Goal: Information Seeking & Learning: Learn about a topic

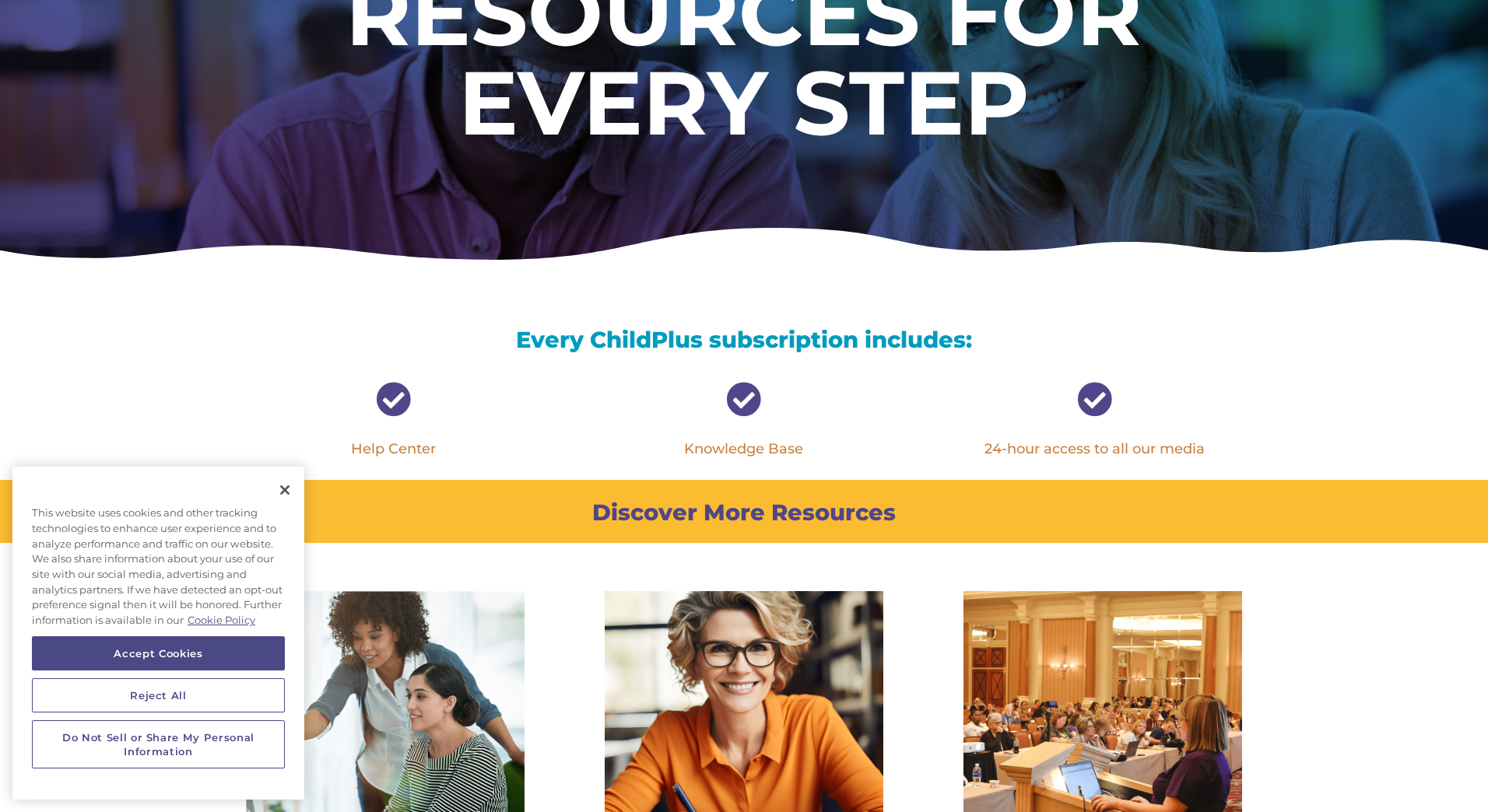
scroll to position [311, 0]
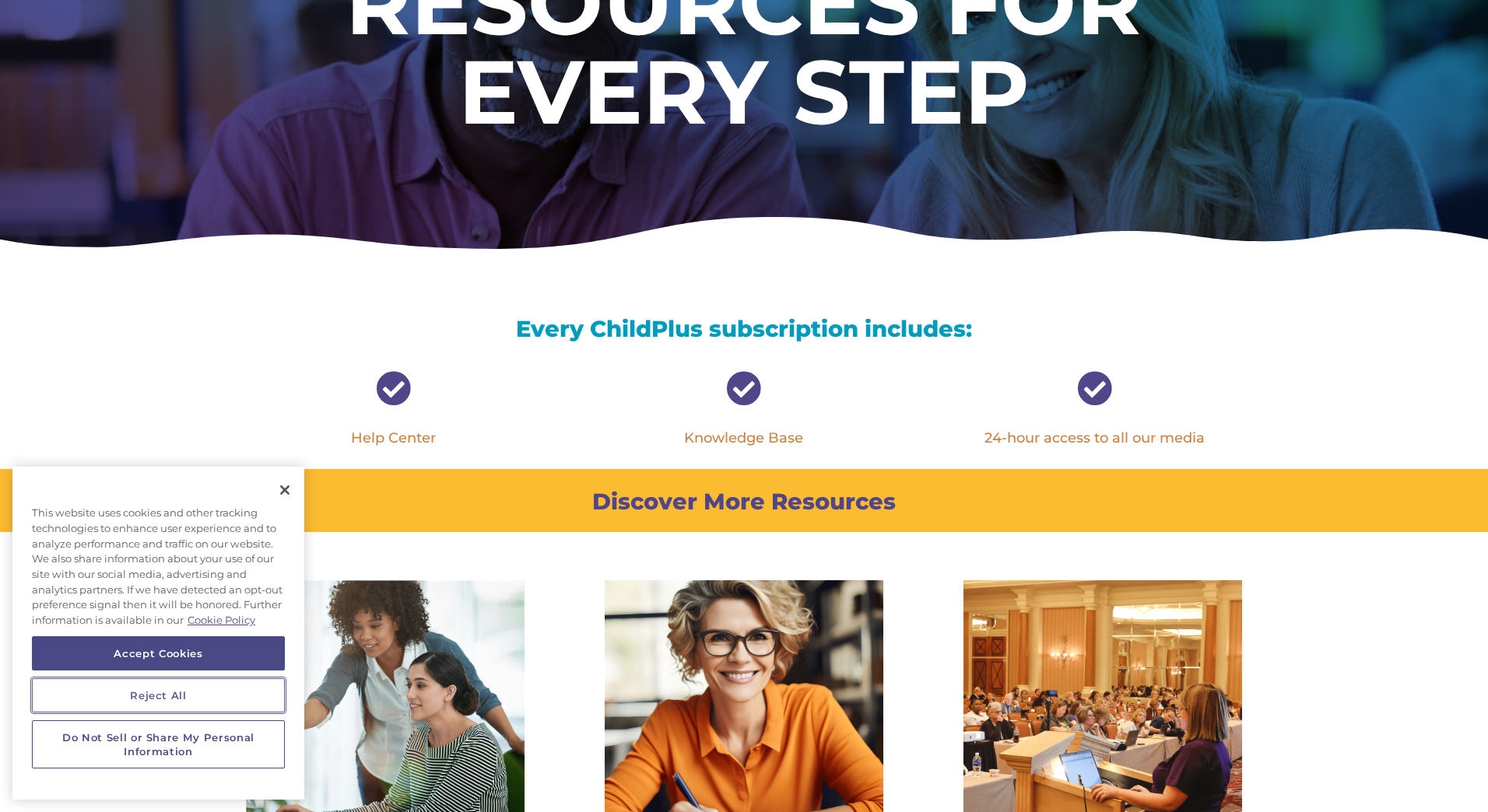
click at [203, 686] on button "Reject All" at bounding box center [158, 695] width 253 height 34
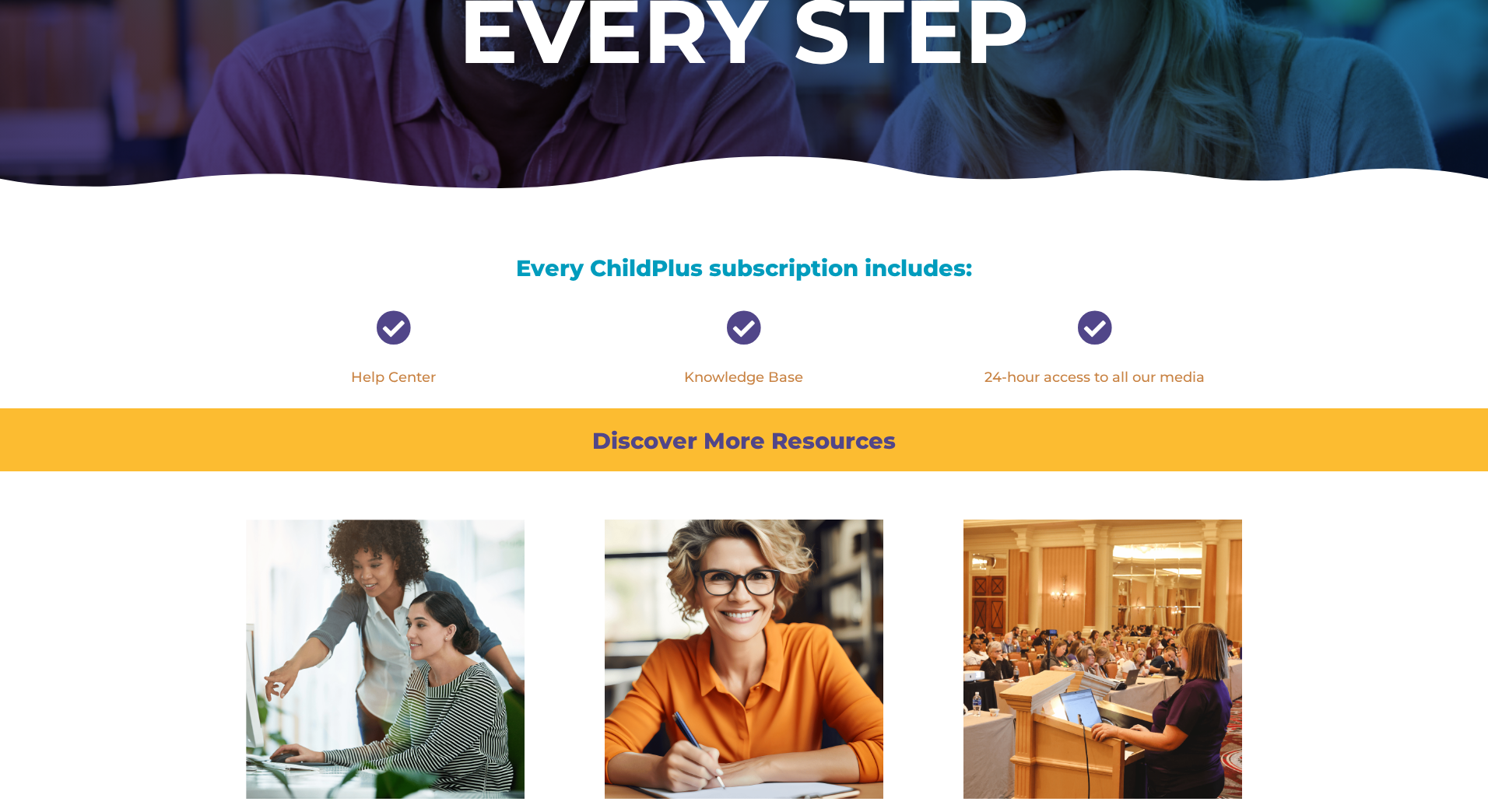
scroll to position [0, 0]
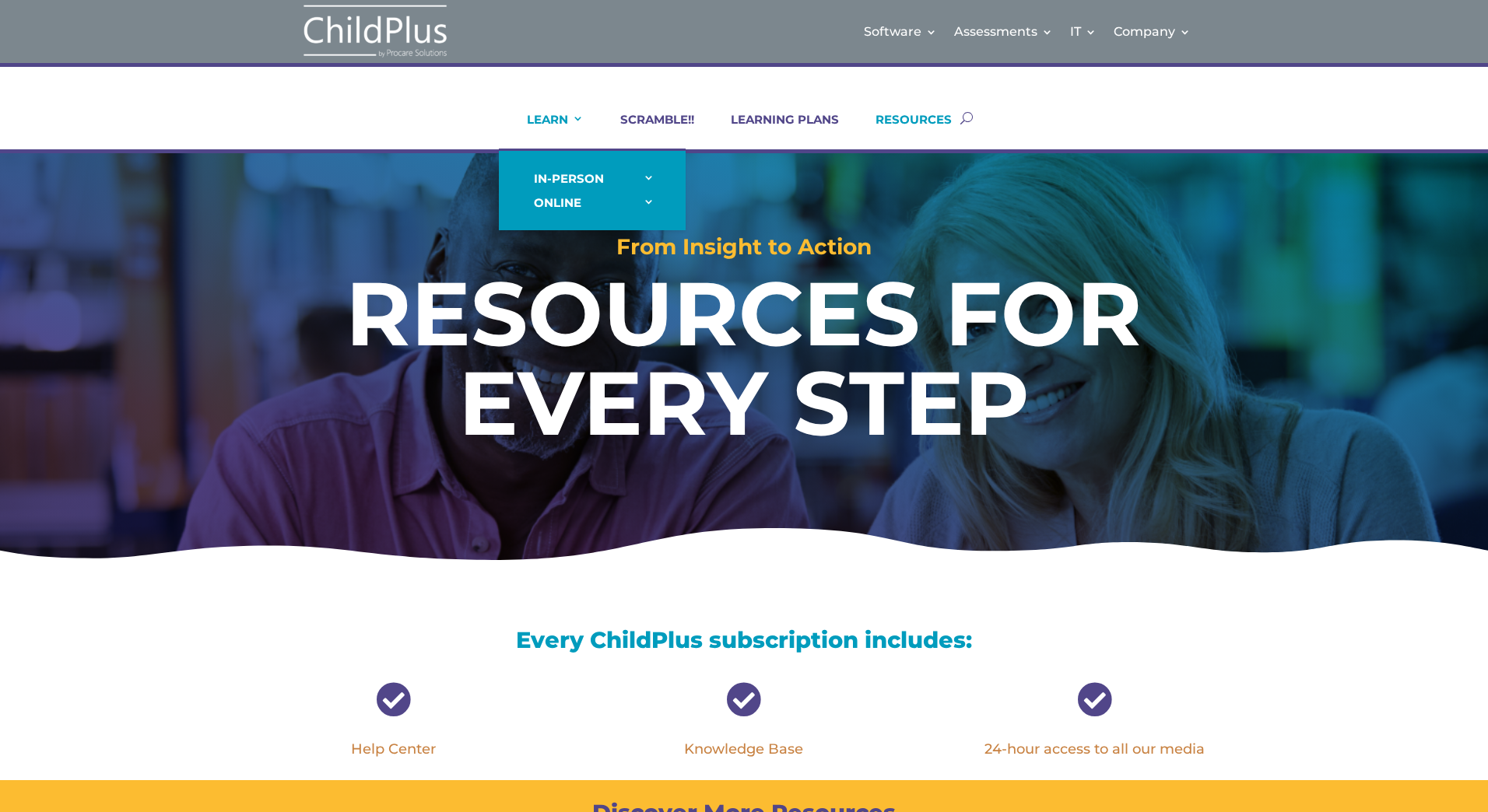
click at [564, 116] on link "LEARN" at bounding box center [545, 130] width 76 height 37
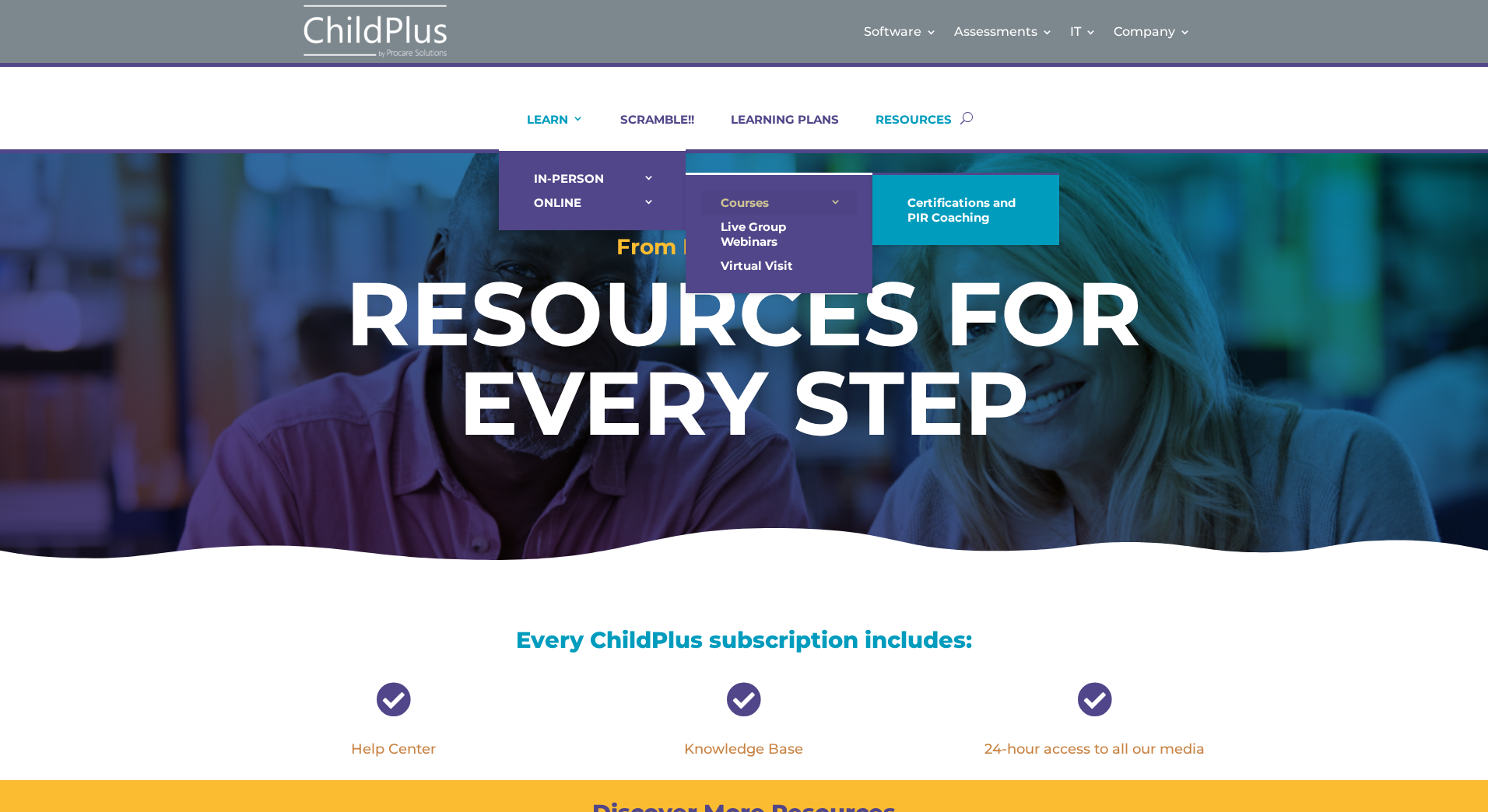
click at [753, 201] on link "Courses" at bounding box center [779, 202] width 156 height 24
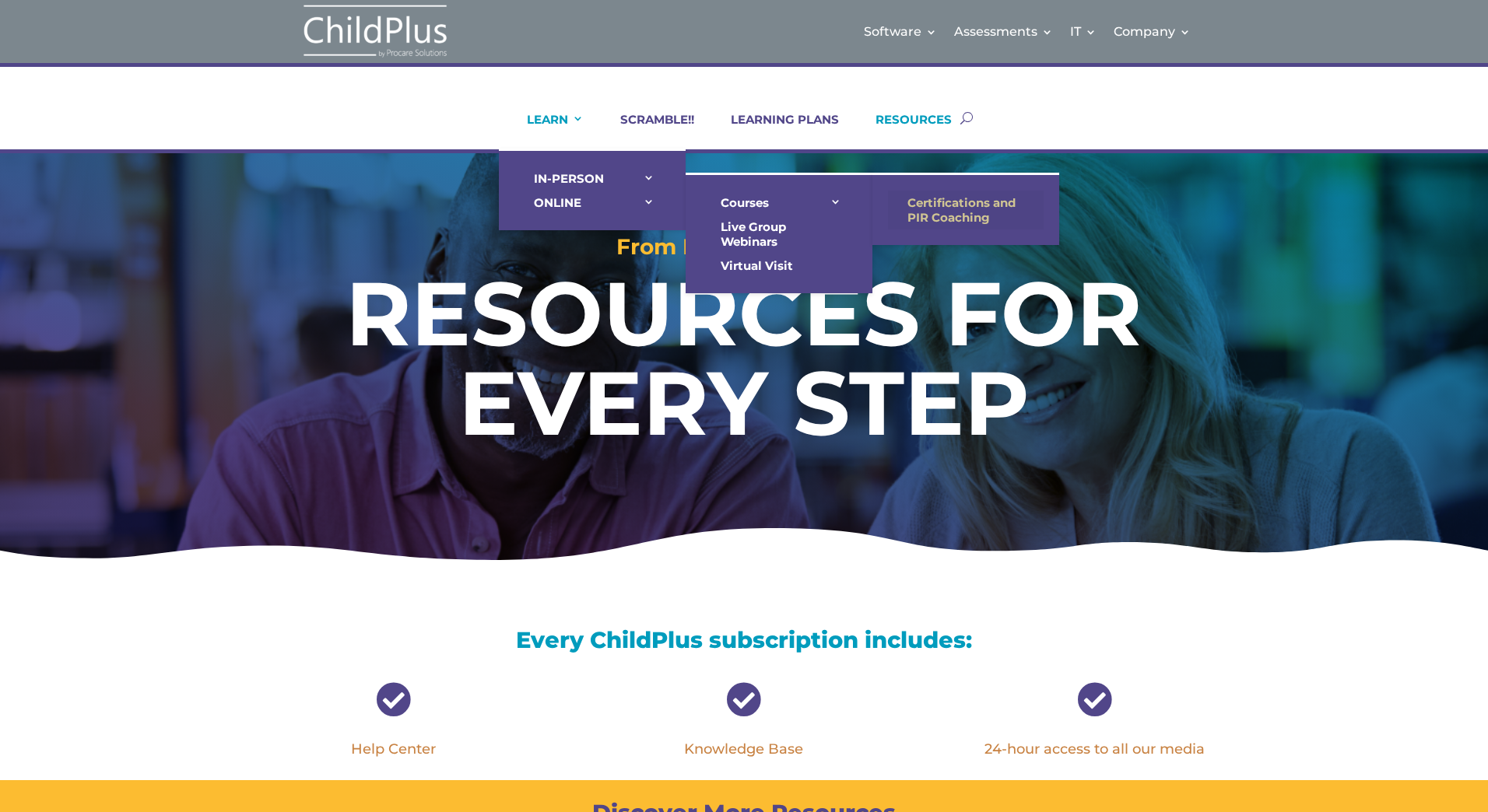
click at [913, 216] on link "Certifications and PIR Coaching" at bounding box center [966, 209] width 156 height 39
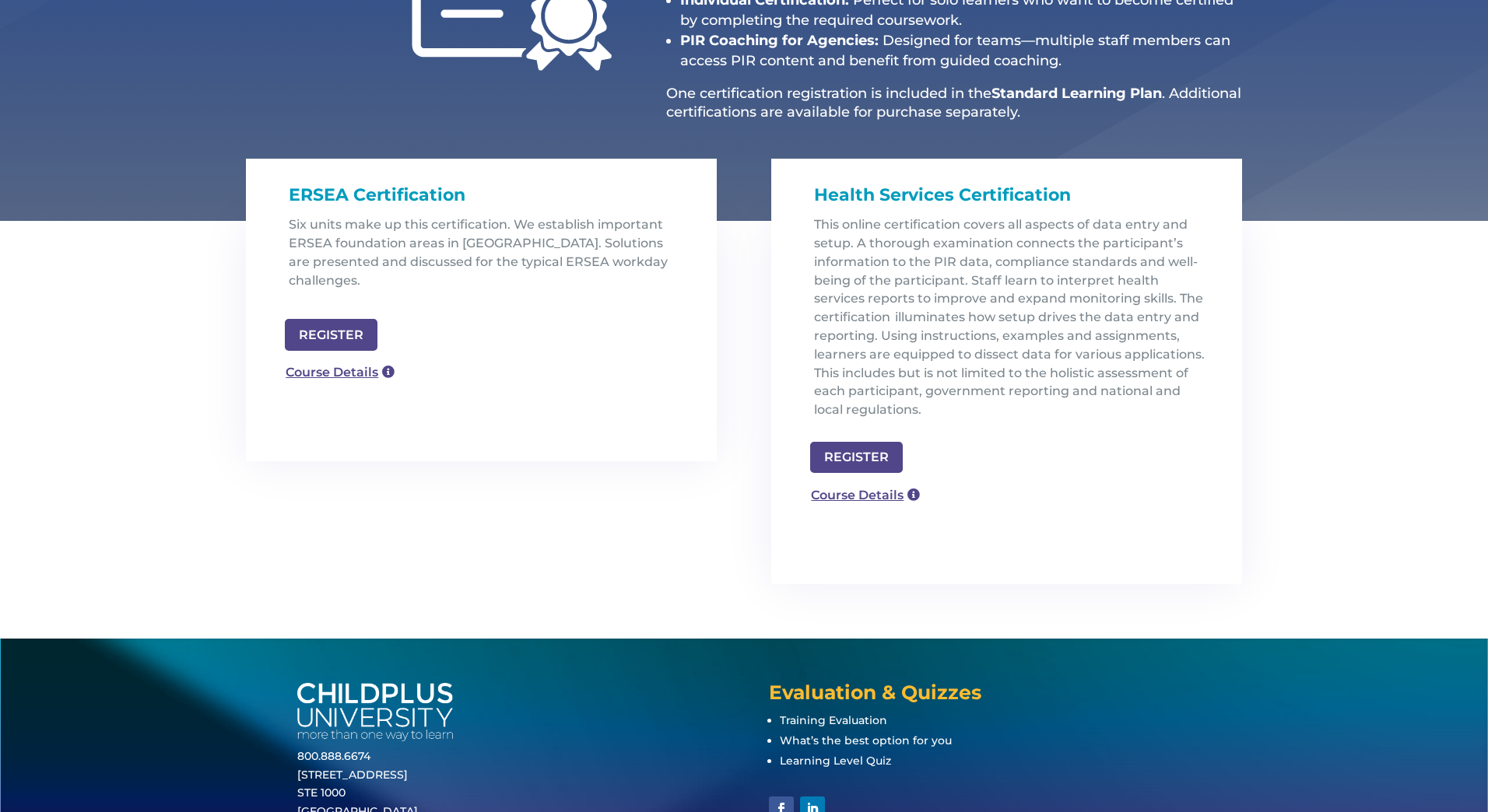
scroll to position [373, 0]
click at [361, 358] on link "Course Details" at bounding box center [333, 371] width 112 height 25
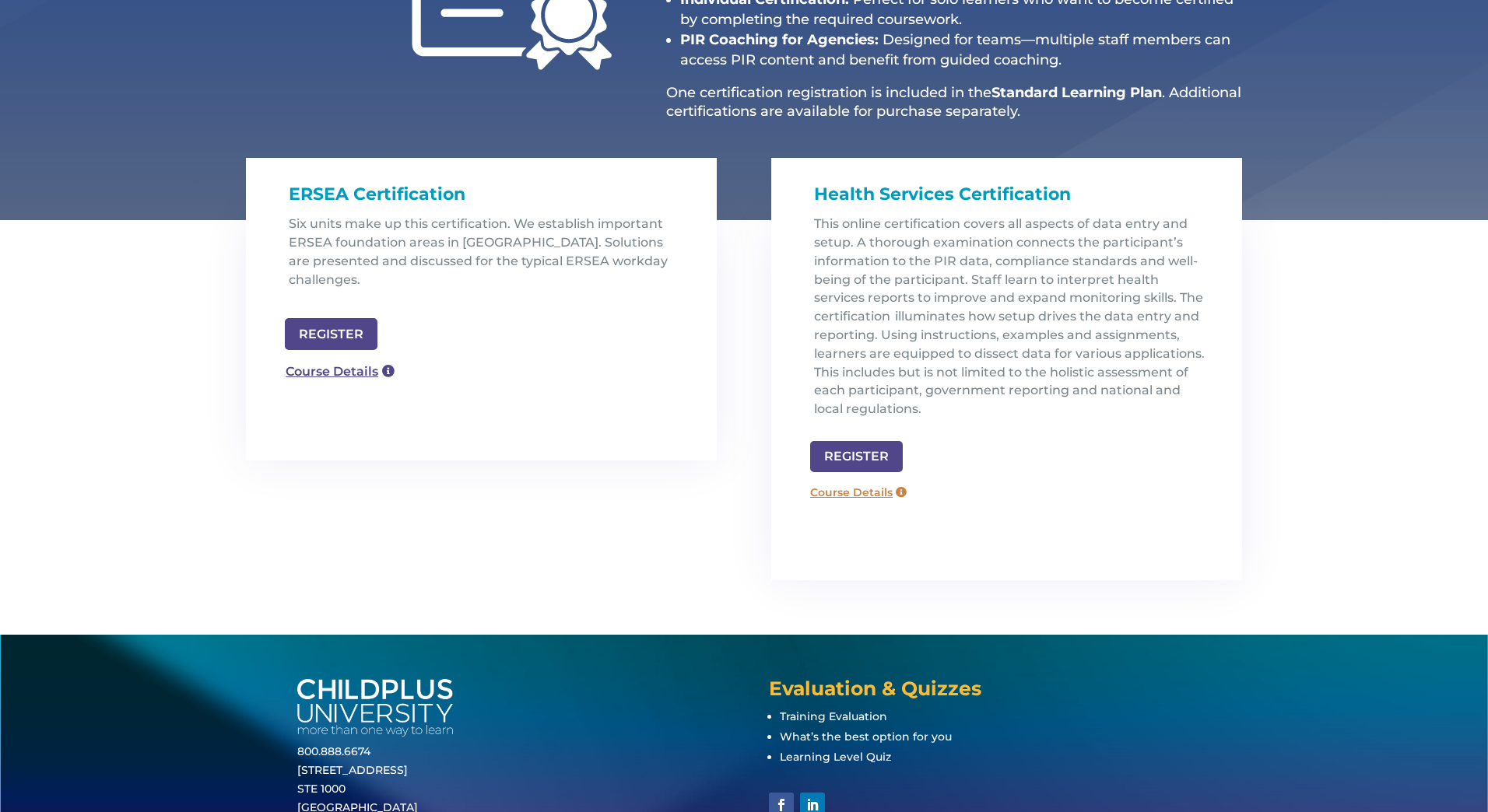
click at [854, 493] on link "Course Details" at bounding box center [858, 493] width 112 height 25
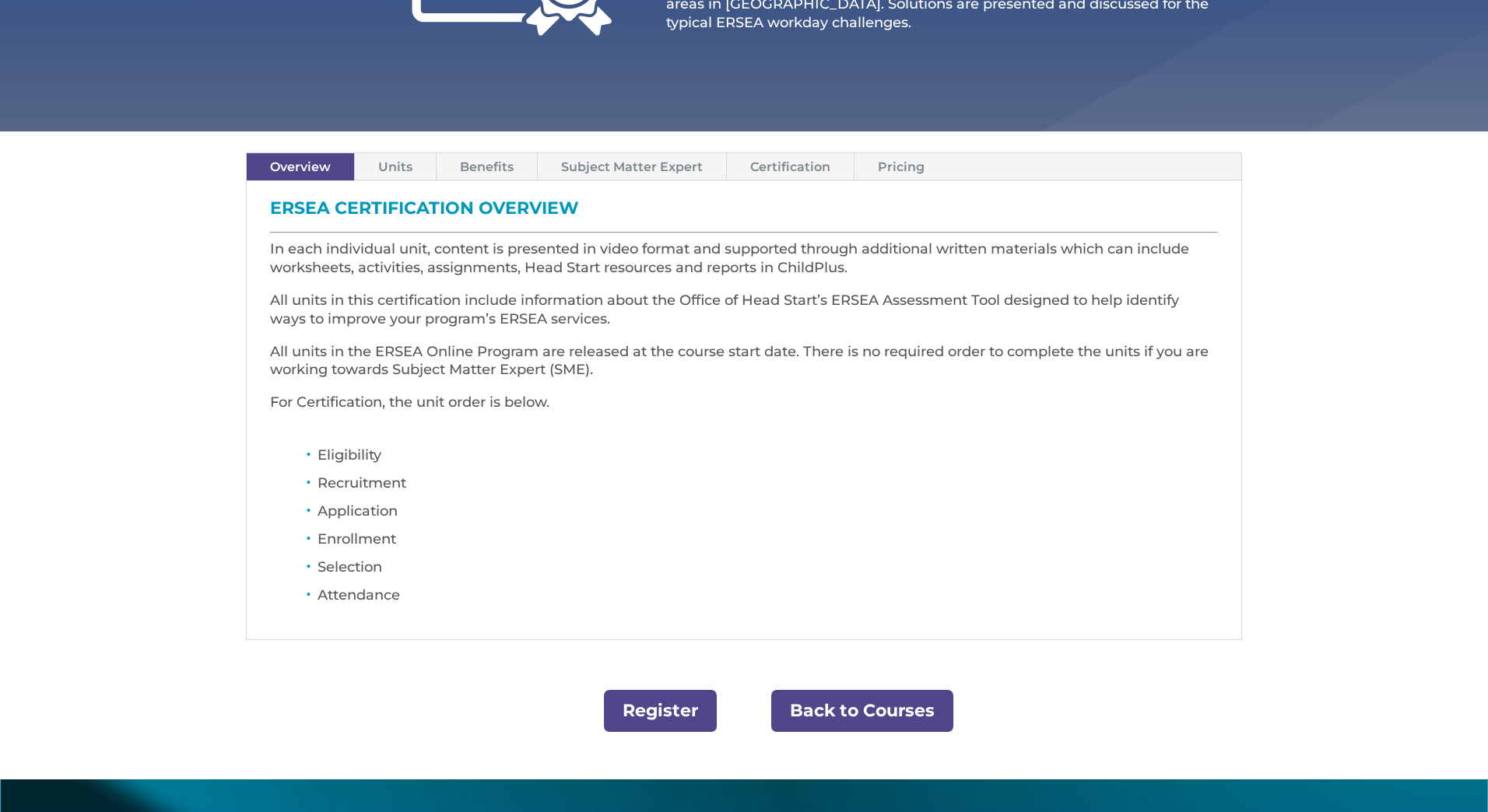
scroll to position [373, 0]
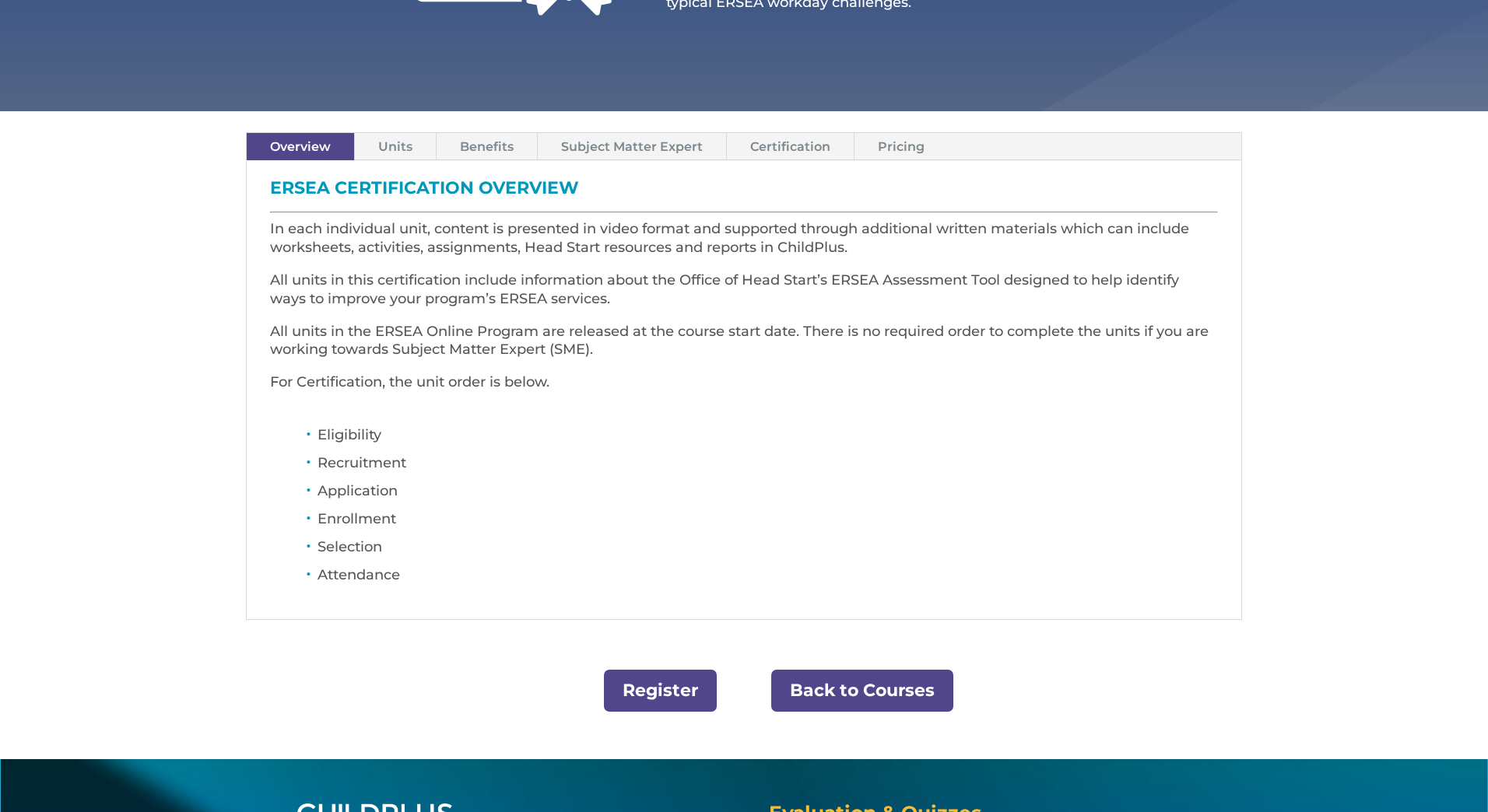
click at [679, 702] on link "Register" at bounding box center [660, 691] width 113 height 42
click at [385, 141] on link "Units" at bounding box center [395, 146] width 81 height 28
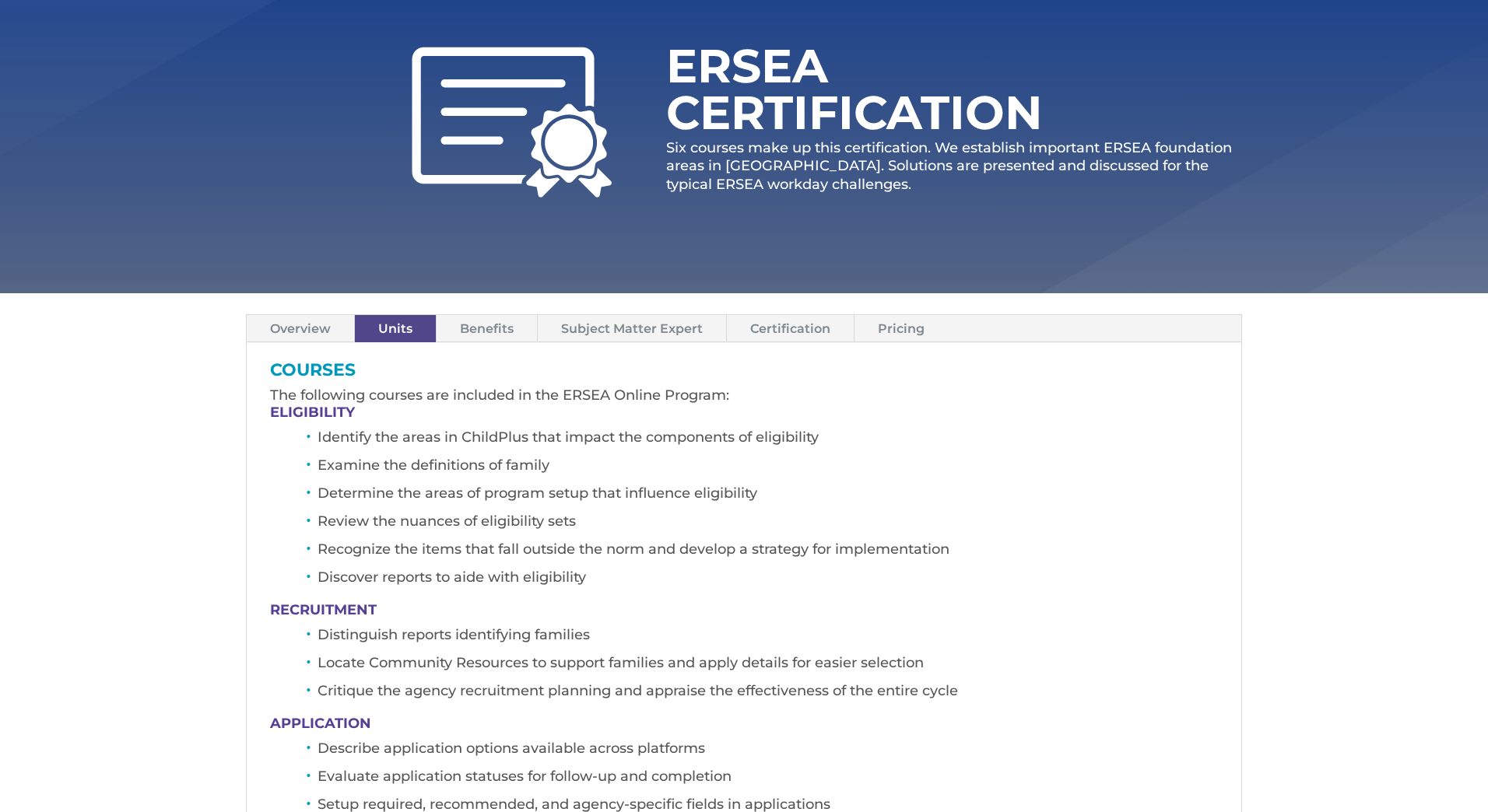
scroll to position [186, 0]
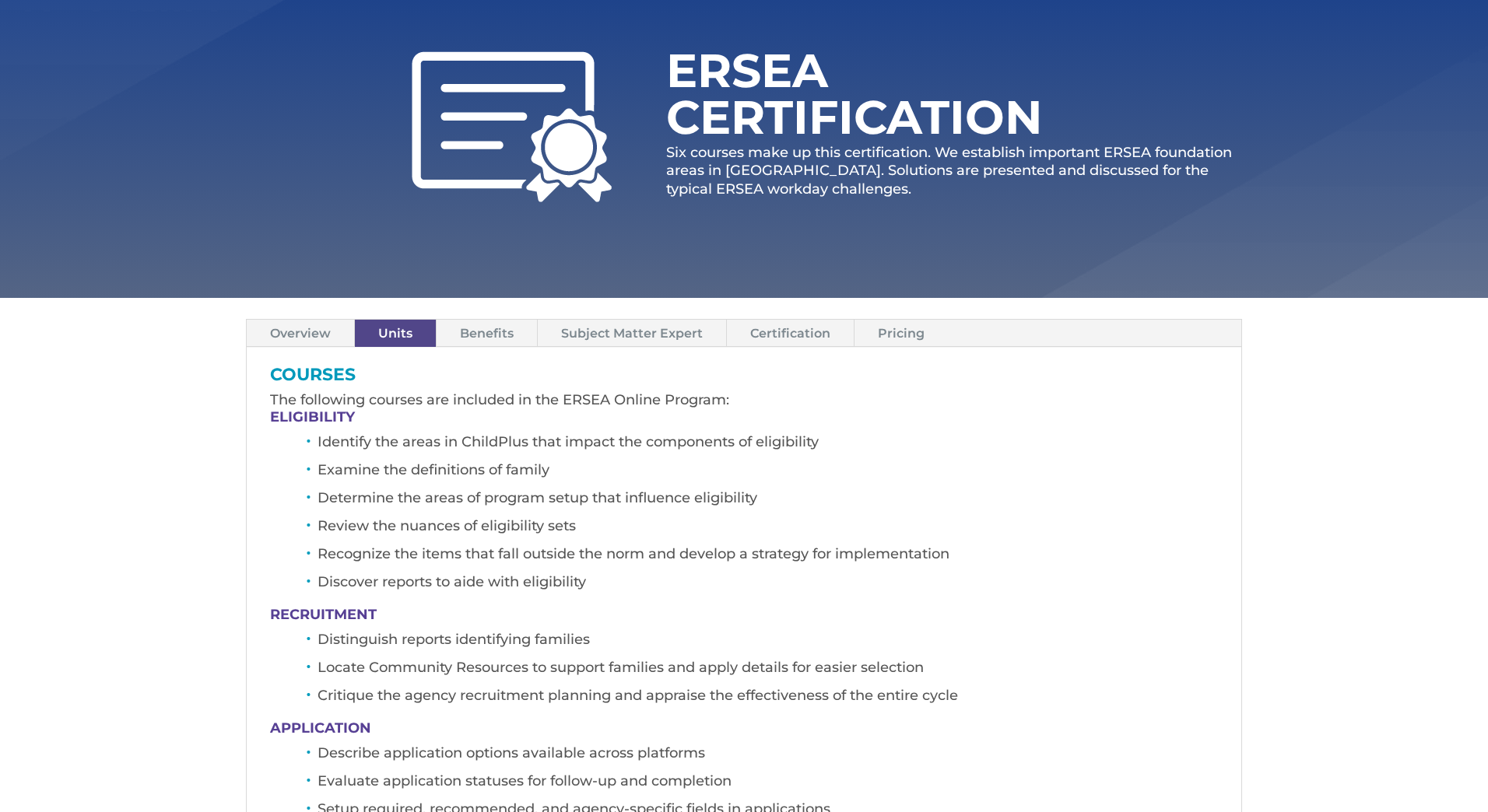
click at [498, 327] on link "Benefits" at bounding box center [486, 333] width 100 height 28
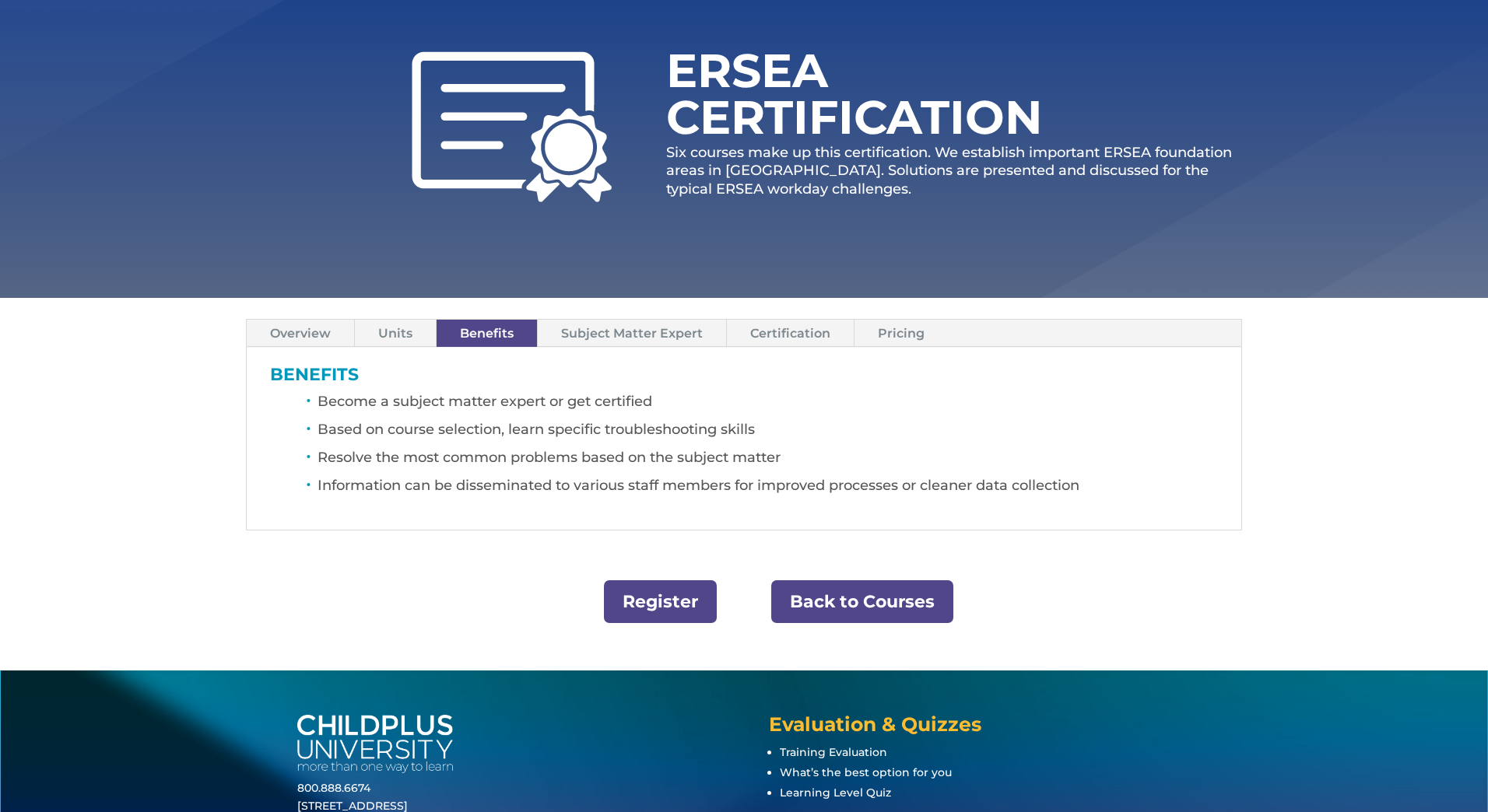
click at [633, 332] on link "Subject Matter Expert" at bounding box center [631, 333] width 188 height 28
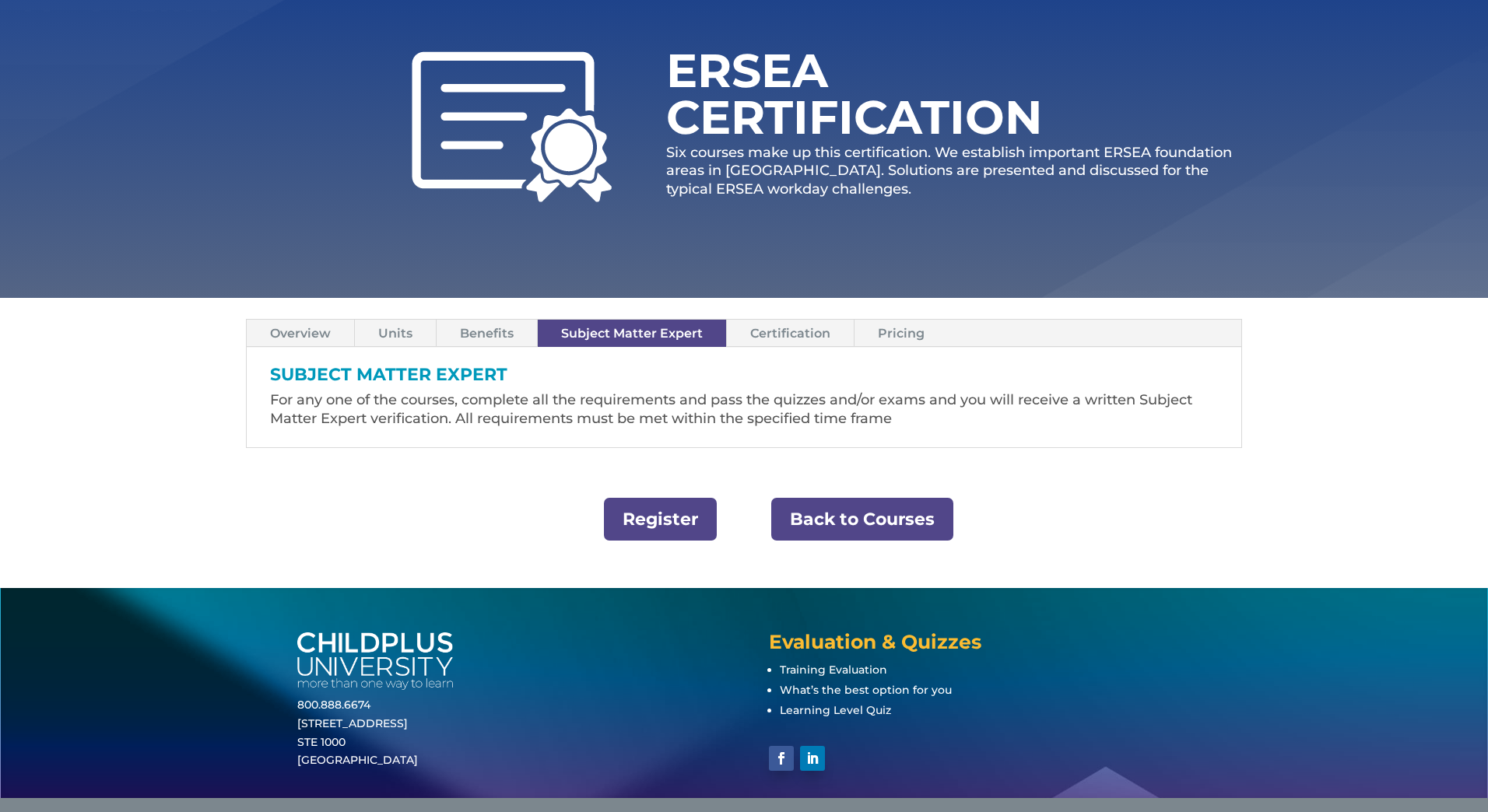
click at [900, 338] on link "Pricing" at bounding box center [901, 333] width 94 height 28
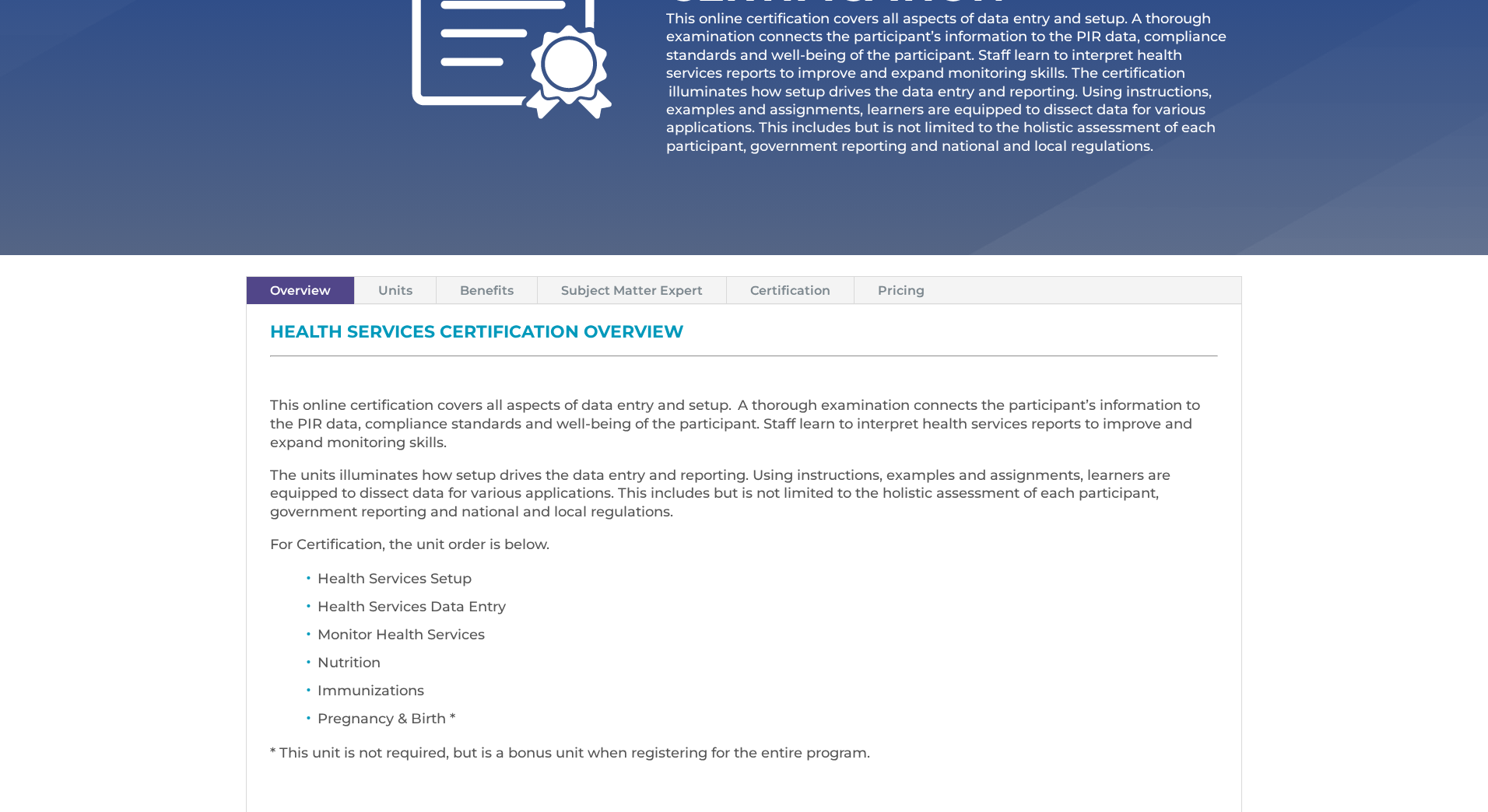
scroll to position [373, 0]
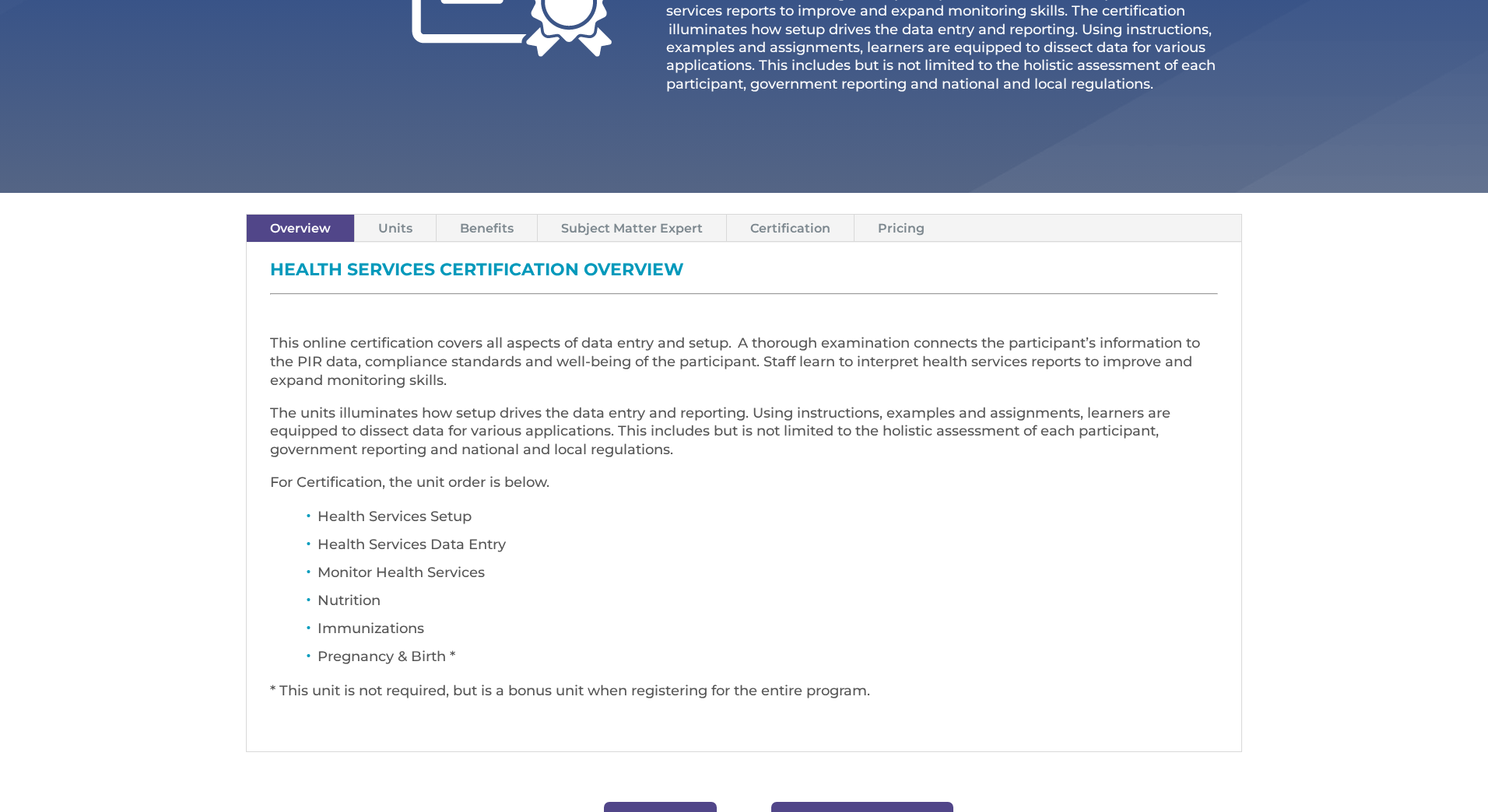
click at [901, 231] on link "Pricing" at bounding box center [901, 228] width 94 height 28
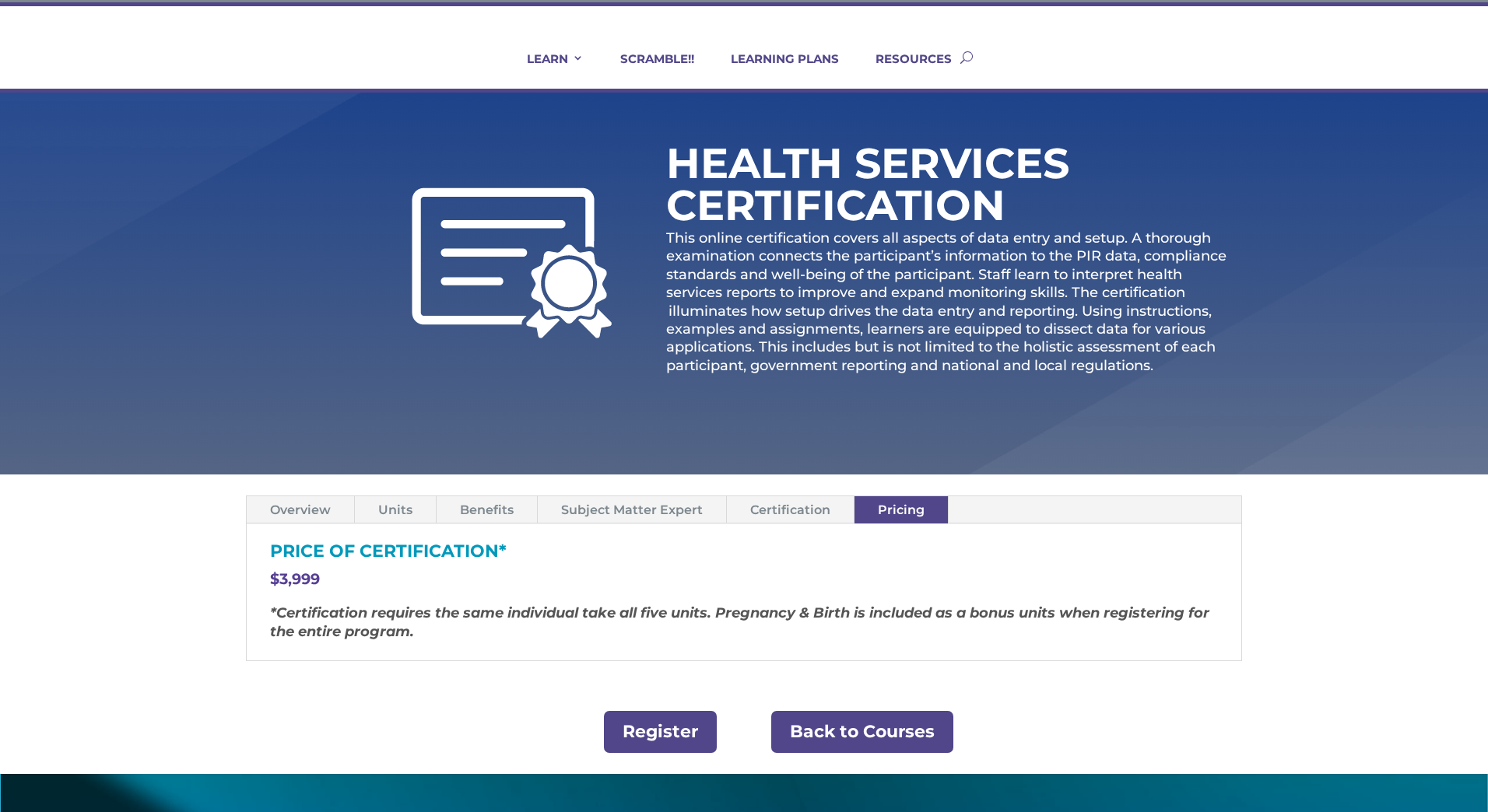
scroll to position [76, 0]
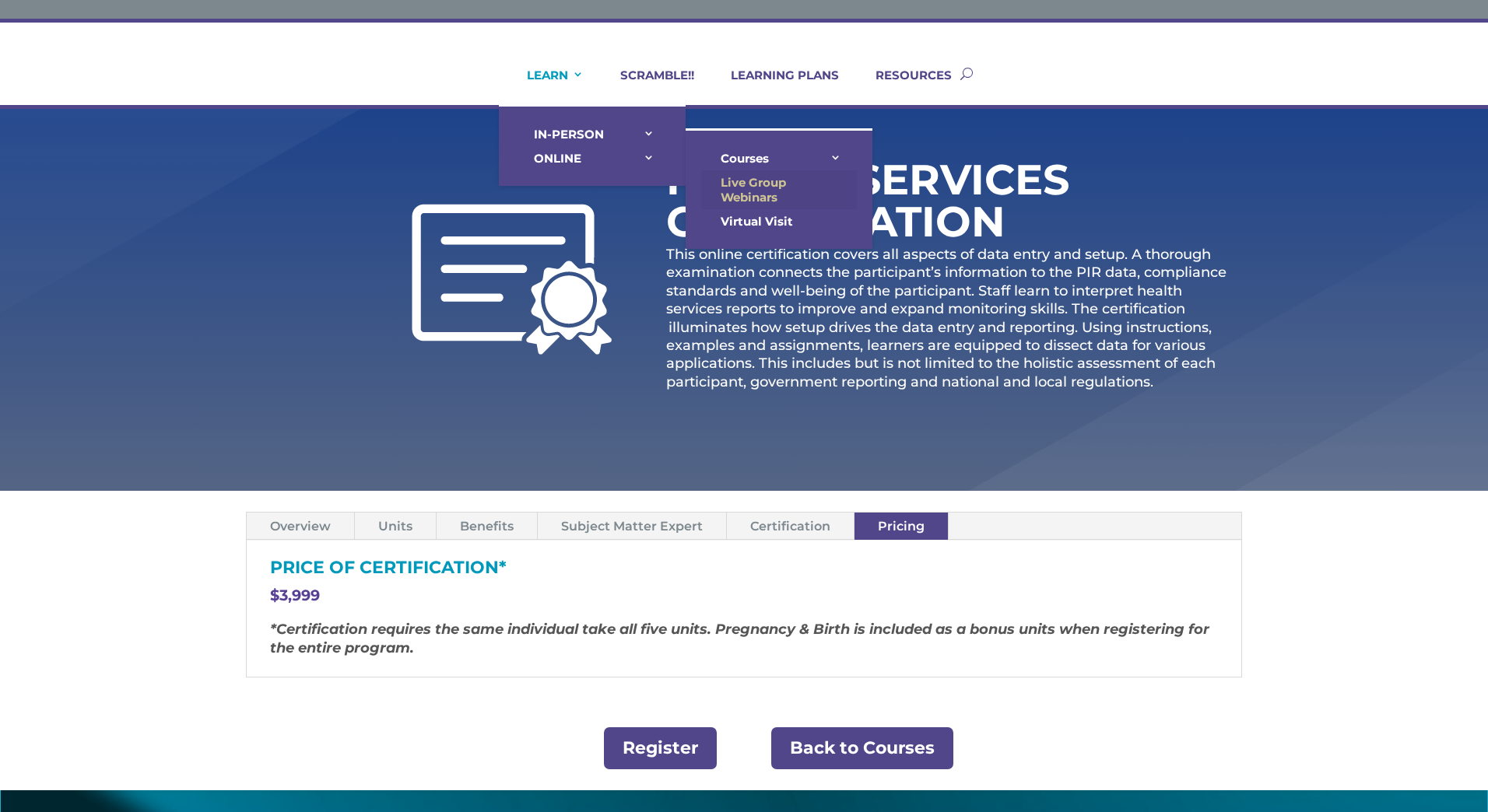
click at [750, 187] on link "Live Group Webinars" at bounding box center [779, 189] width 156 height 39
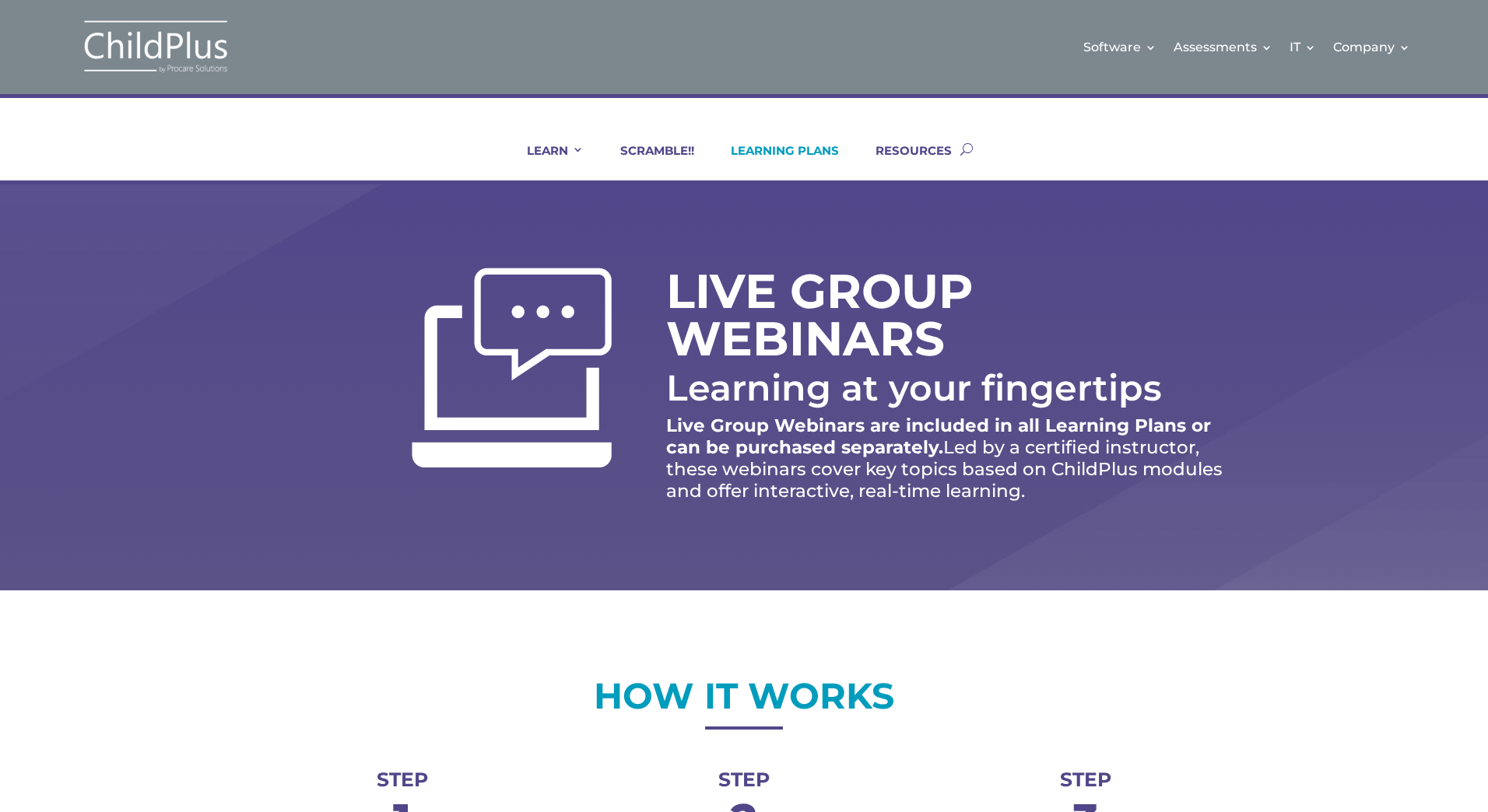
click at [771, 153] on link "LEARNING PLANS" at bounding box center [775, 161] width 128 height 37
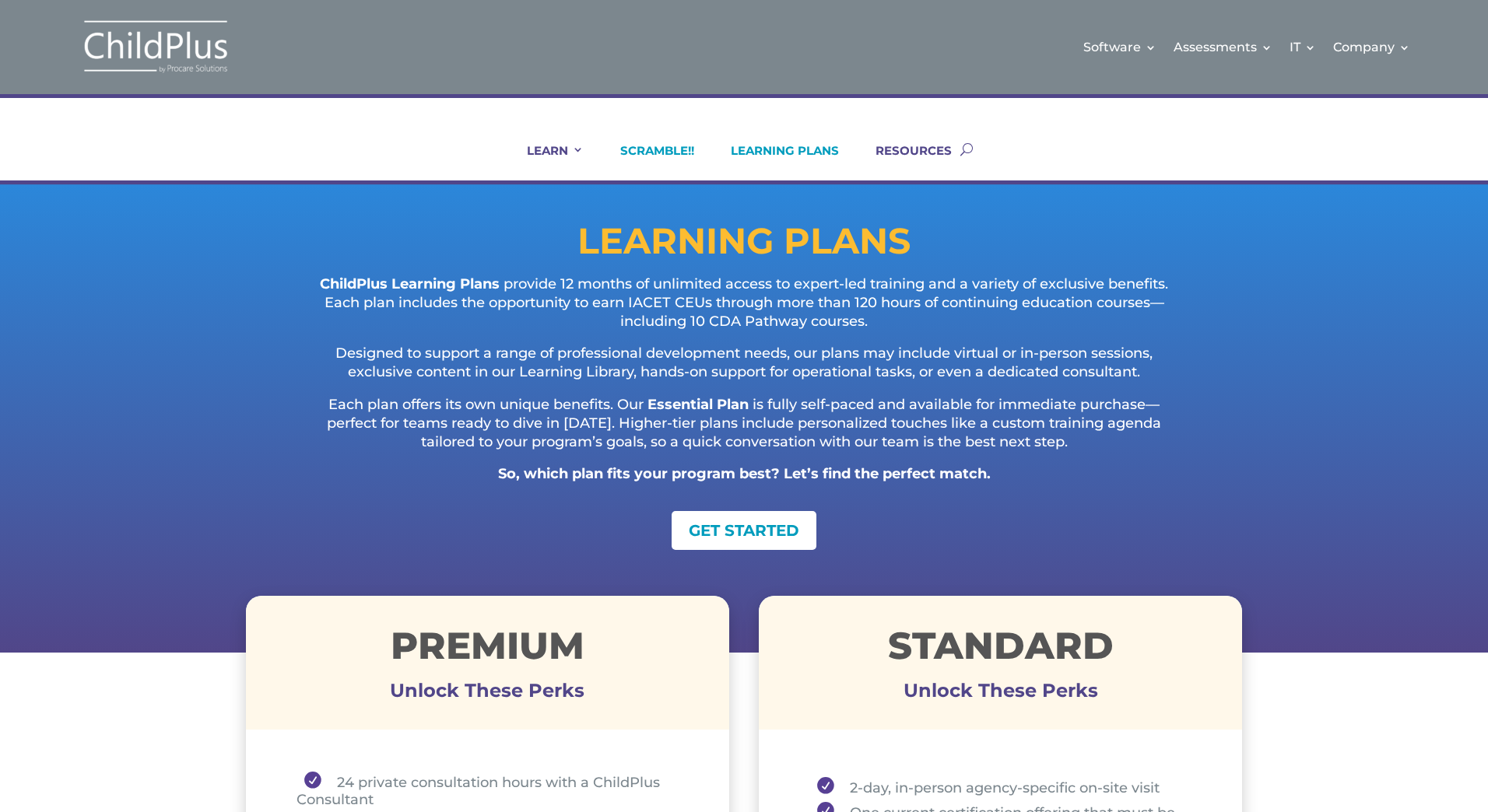
click at [676, 149] on link "SCRAMBLE!!" at bounding box center [647, 161] width 94 height 37
click at [822, 148] on link "LEARNING PLANS" at bounding box center [775, 161] width 128 height 37
click at [904, 150] on link "RESOURCES" at bounding box center [904, 161] width 96 height 37
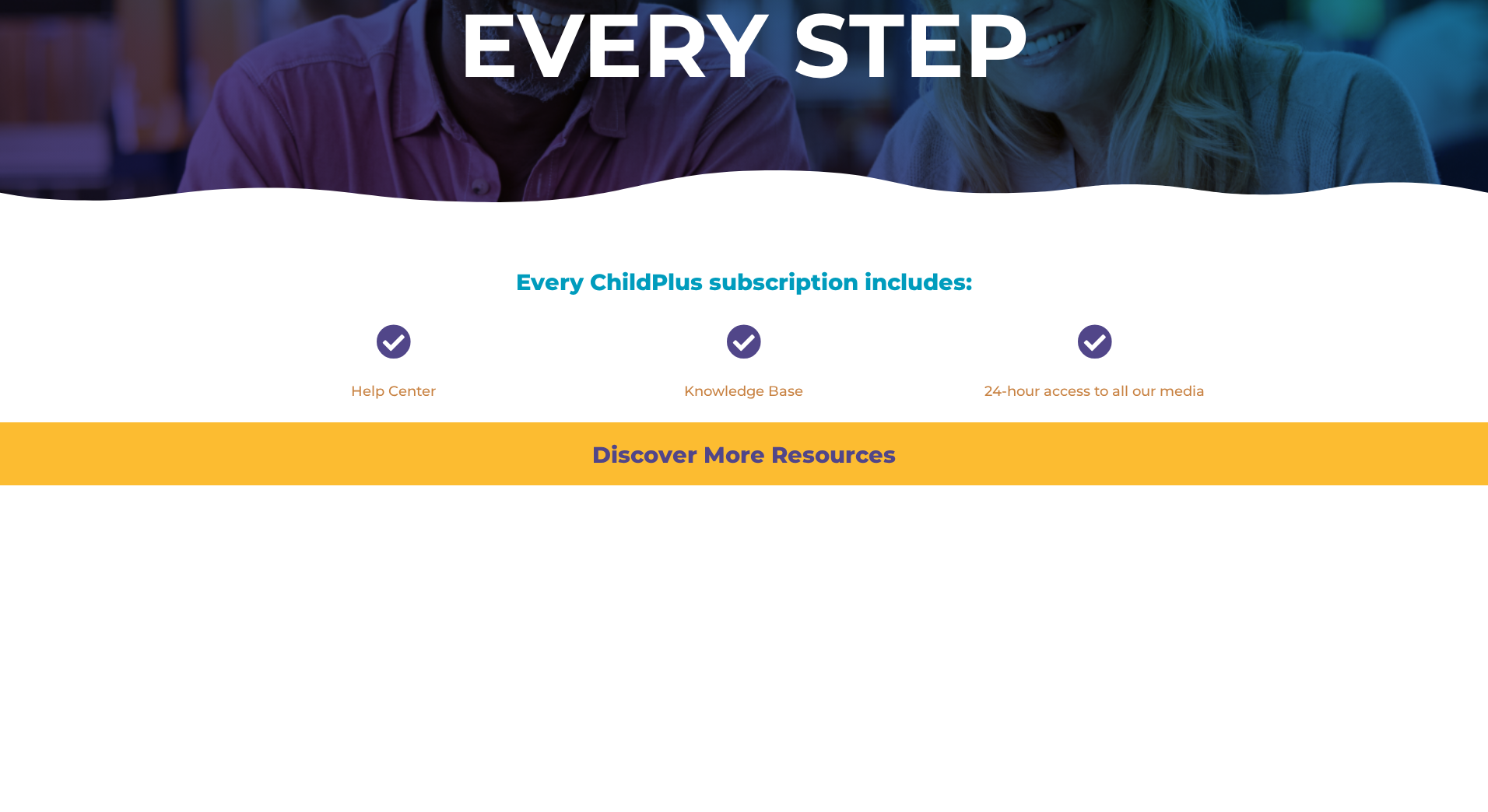
scroll to position [373, 0]
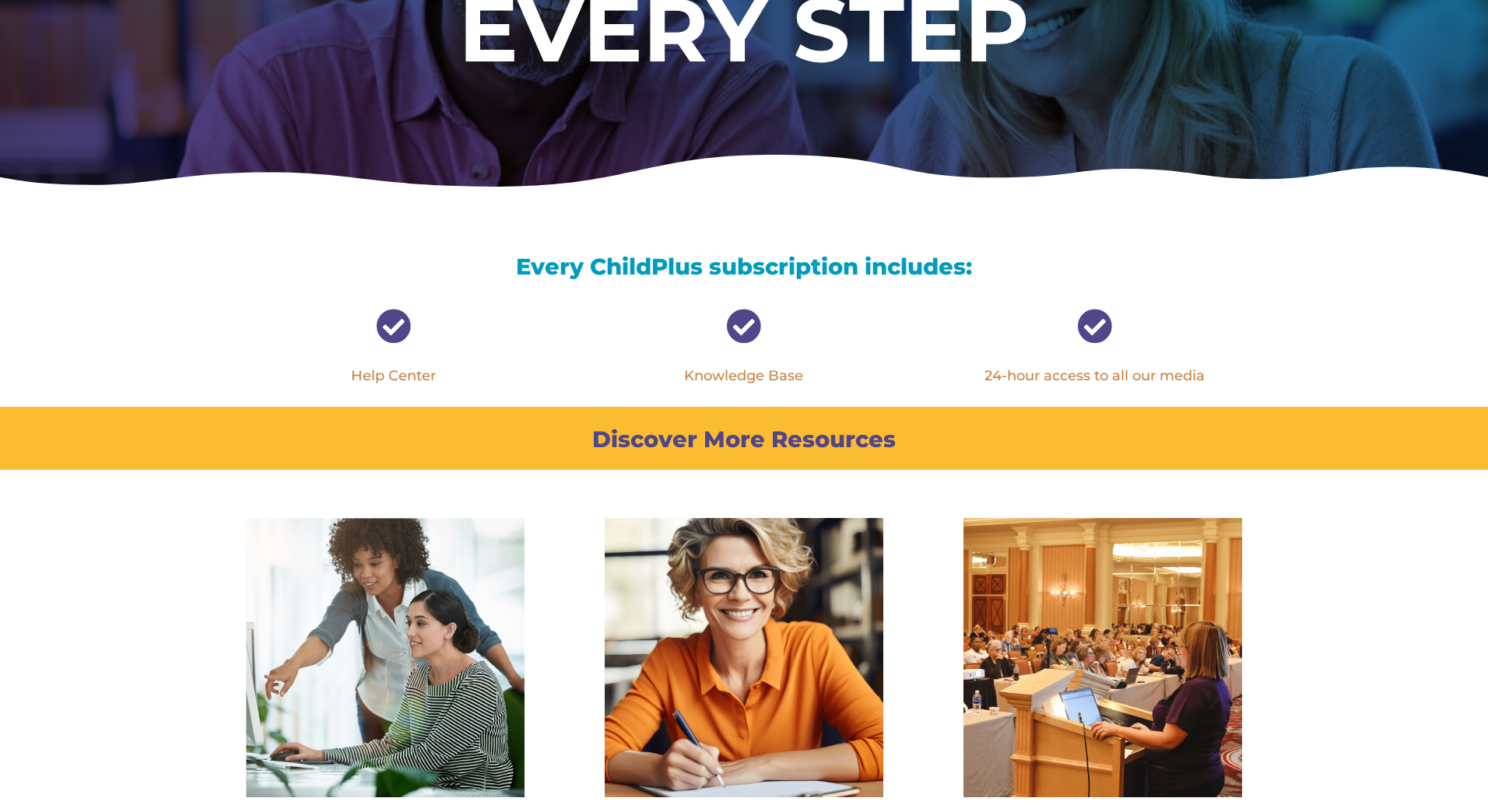
click at [762, 374] on link "Knowledge Base" at bounding box center [743, 375] width 119 height 17
